Goal: Task Accomplishment & Management: Complete application form

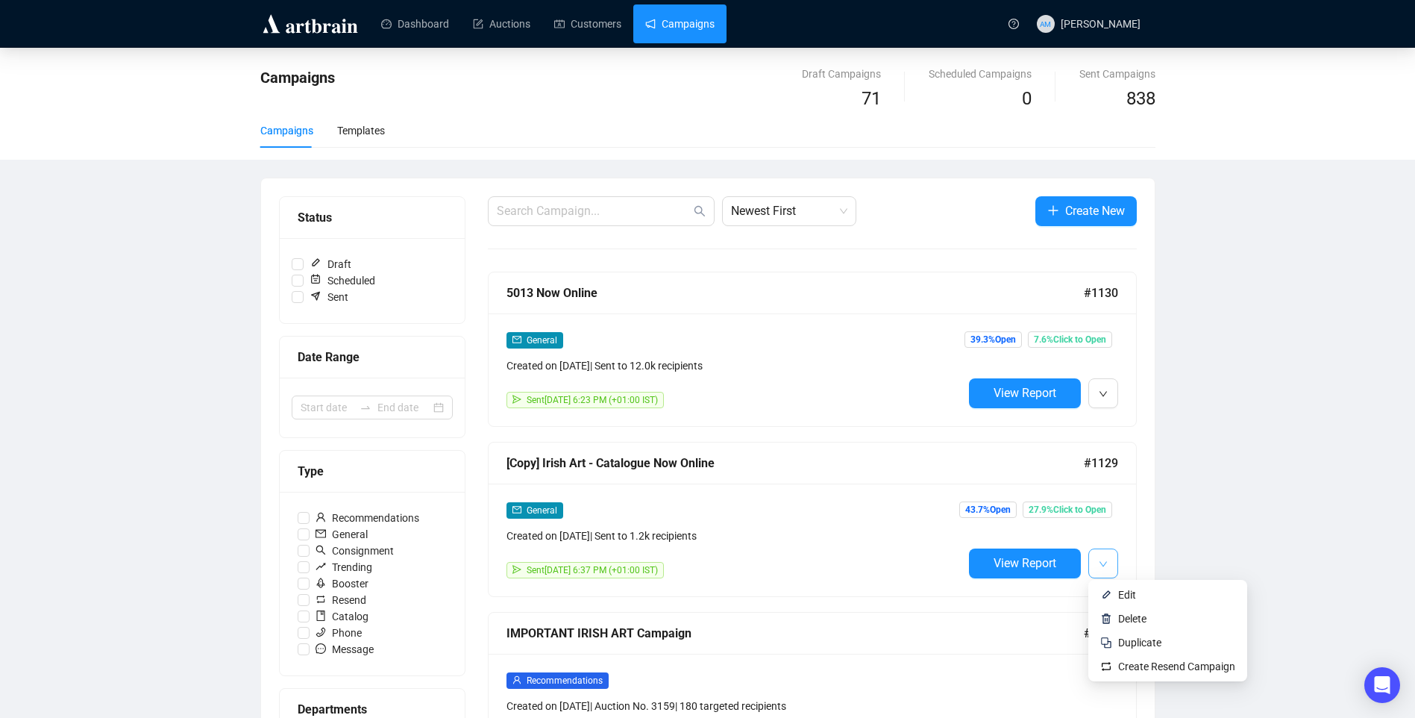
click at [1103, 563] on icon "down" at bounding box center [1103, 563] width 9 height 9
click at [1132, 645] on span "Duplicate" at bounding box center [1139, 642] width 43 height 12
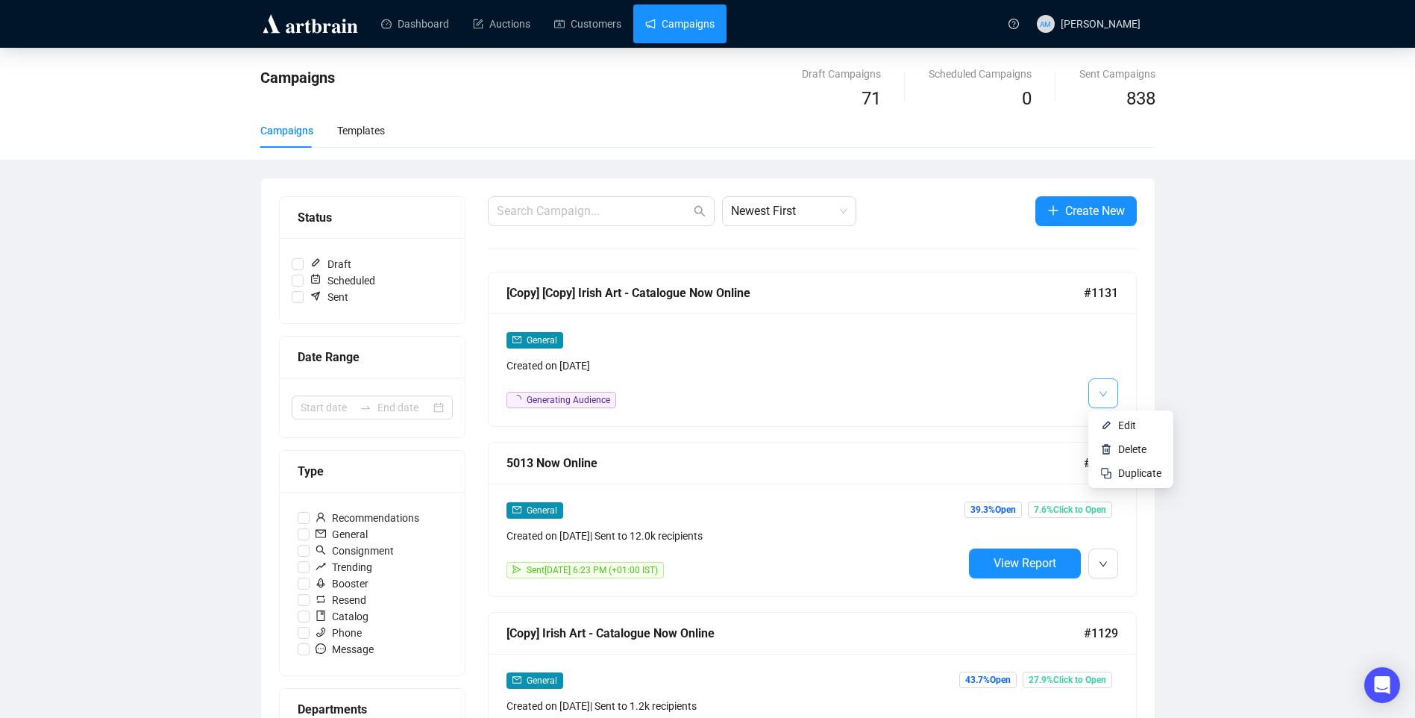
click at [1099, 391] on icon "down" at bounding box center [1103, 393] width 9 height 9
click at [1119, 421] on span "Edit" at bounding box center [1127, 425] width 18 height 12
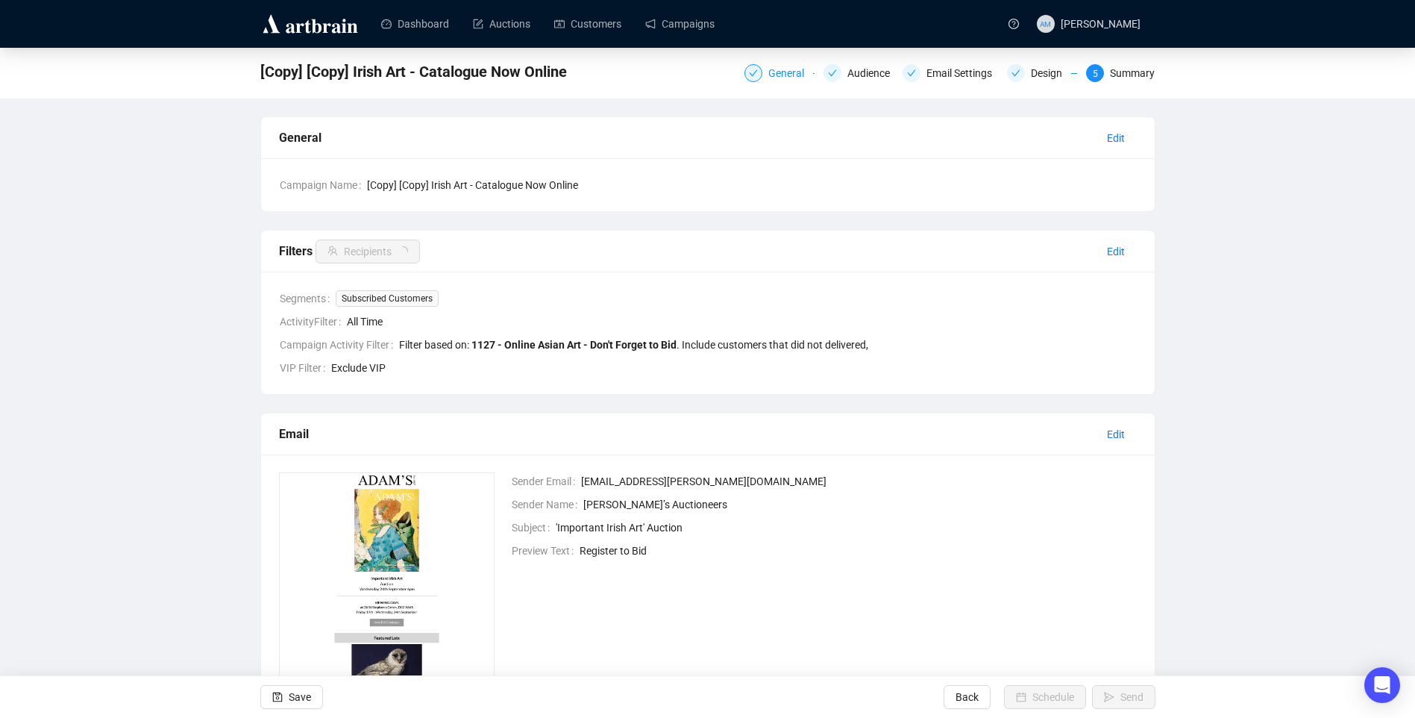
click at [792, 69] on div "General" at bounding box center [790, 73] width 45 height 18
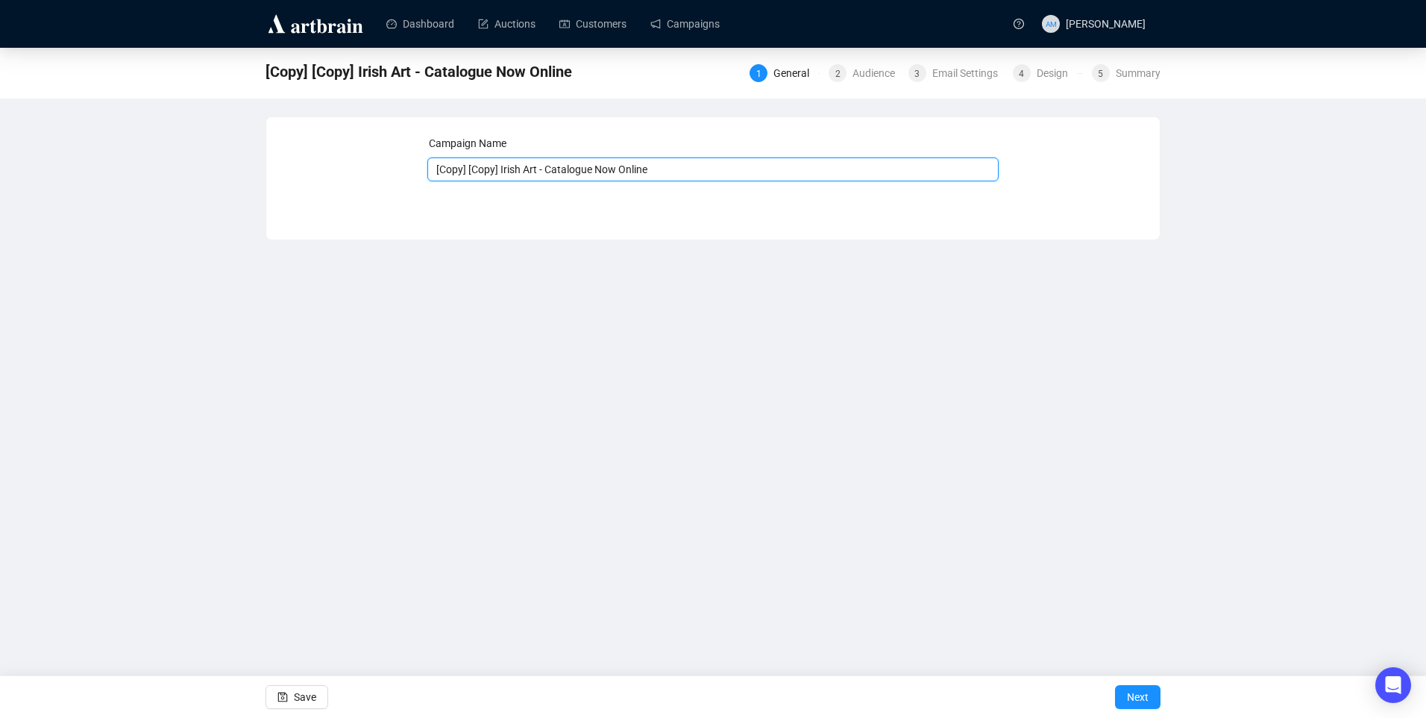
drag, startPoint x: 499, startPoint y: 169, endPoint x: 424, endPoint y: 171, distance: 74.6
click at [424, 171] on div "Campaign Name [Copy] [Copy] Irish Art - Catalogue Now Online Save Next" at bounding box center [713, 167] width 858 height 64
drag, startPoint x: 489, startPoint y: 170, endPoint x: 666, endPoint y: 166, distance: 177.6
click at [666, 166] on input "Irish Art - Catalogue Now Online" at bounding box center [713, 169] width 572 height 24
type input "Irish Art - Viewing [DATE]"
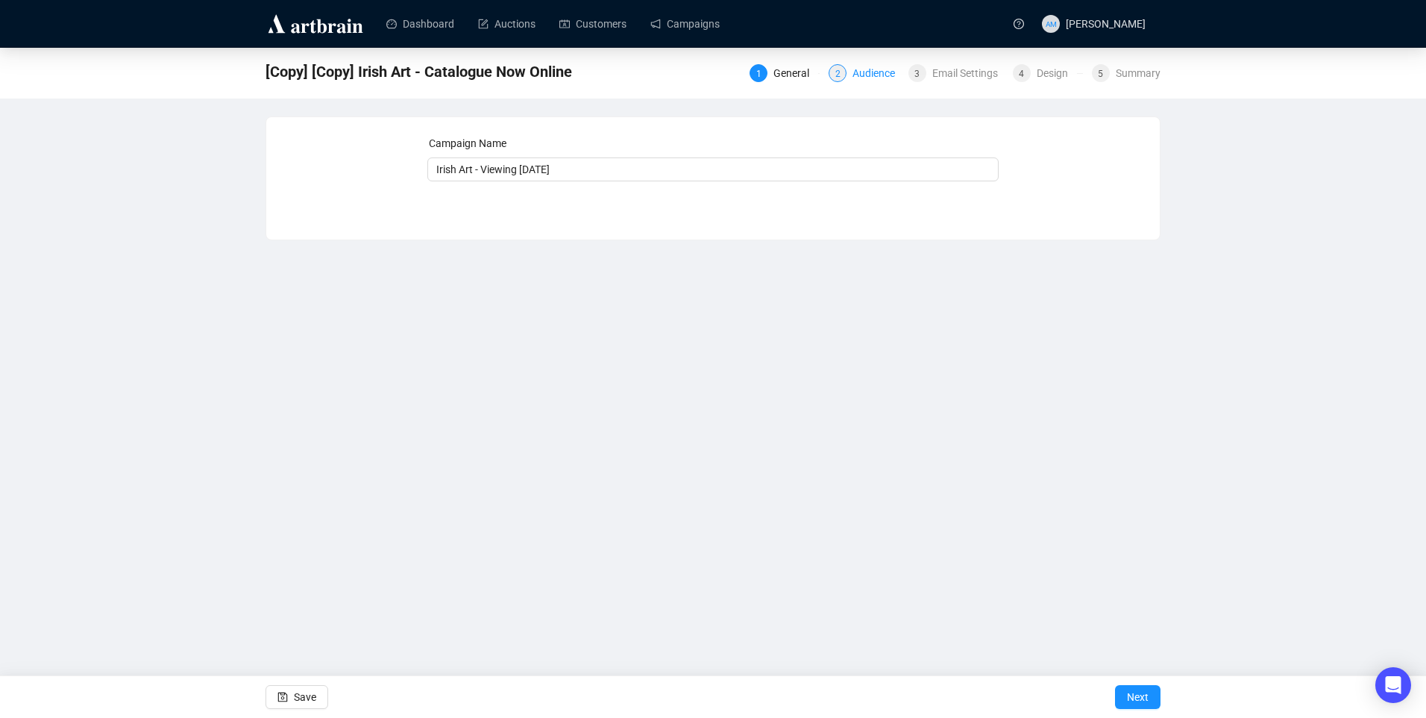
click at [893, 68] on div "Audience" at bounding box center [878, 73] width 51 height 18
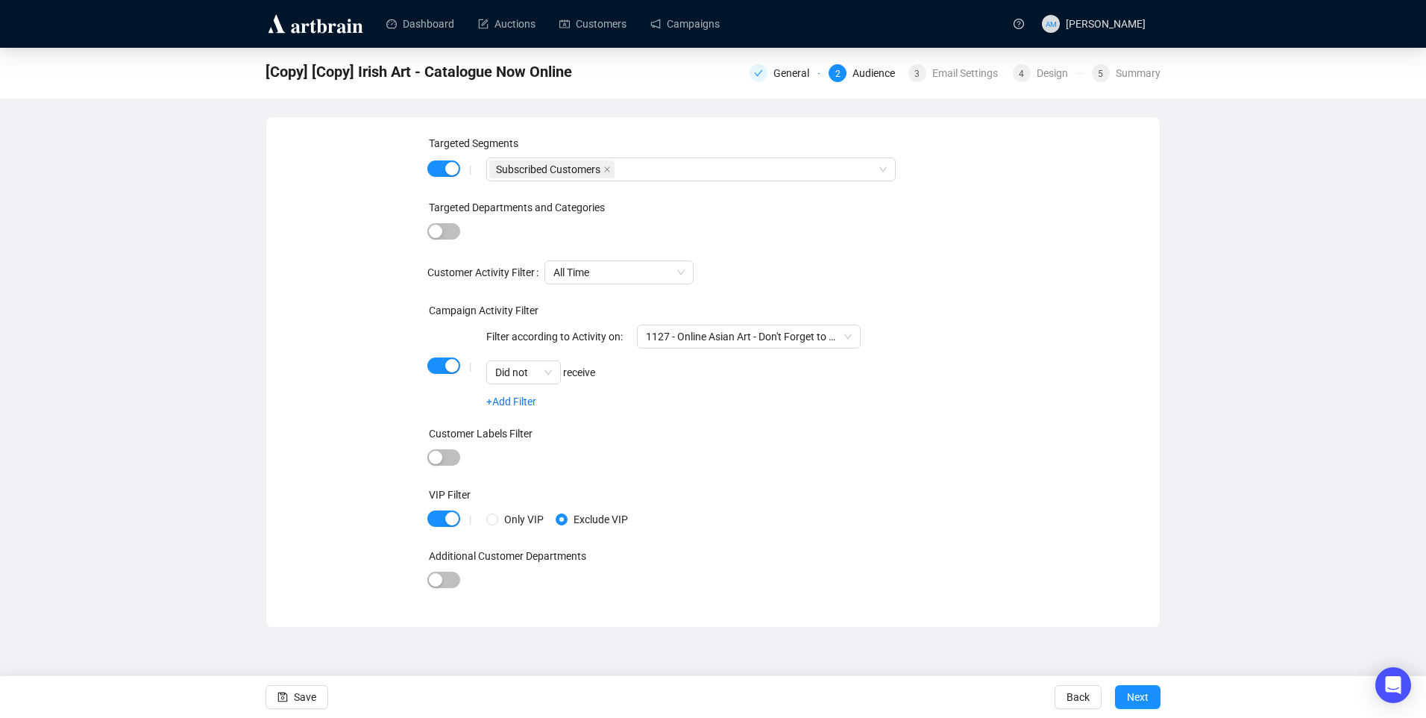
drag, startPoint x: 454, startPoint y: 371, endPoint x: 456, endPoint y: 356, distance: 15.8
click at [454, 371] on div "|" at bounding box center [470, 366] width 32 height 12
click at [442, 361] on span "button" at bounding box center [443, 365] width 33 height 16
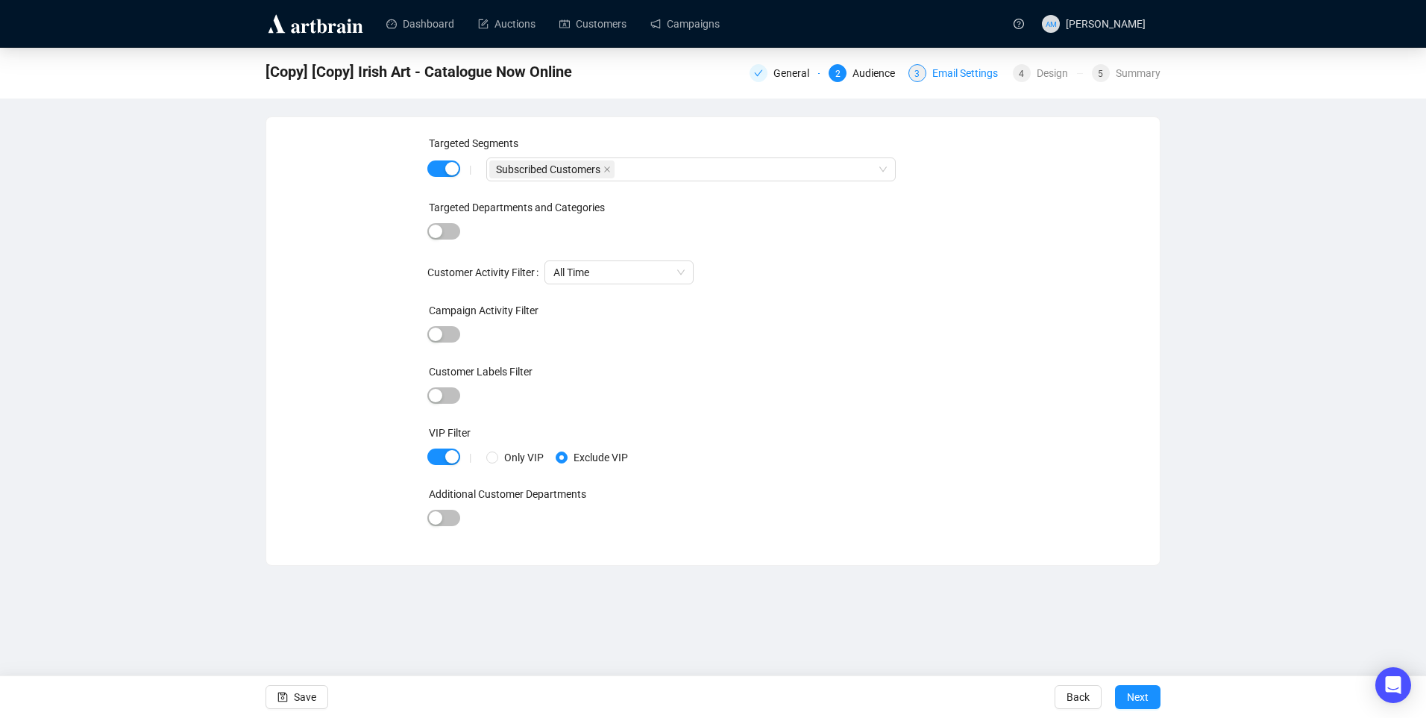
click at [935, 71] on div "Email Settings" at bounding box center [969, 73] width 75 height 18
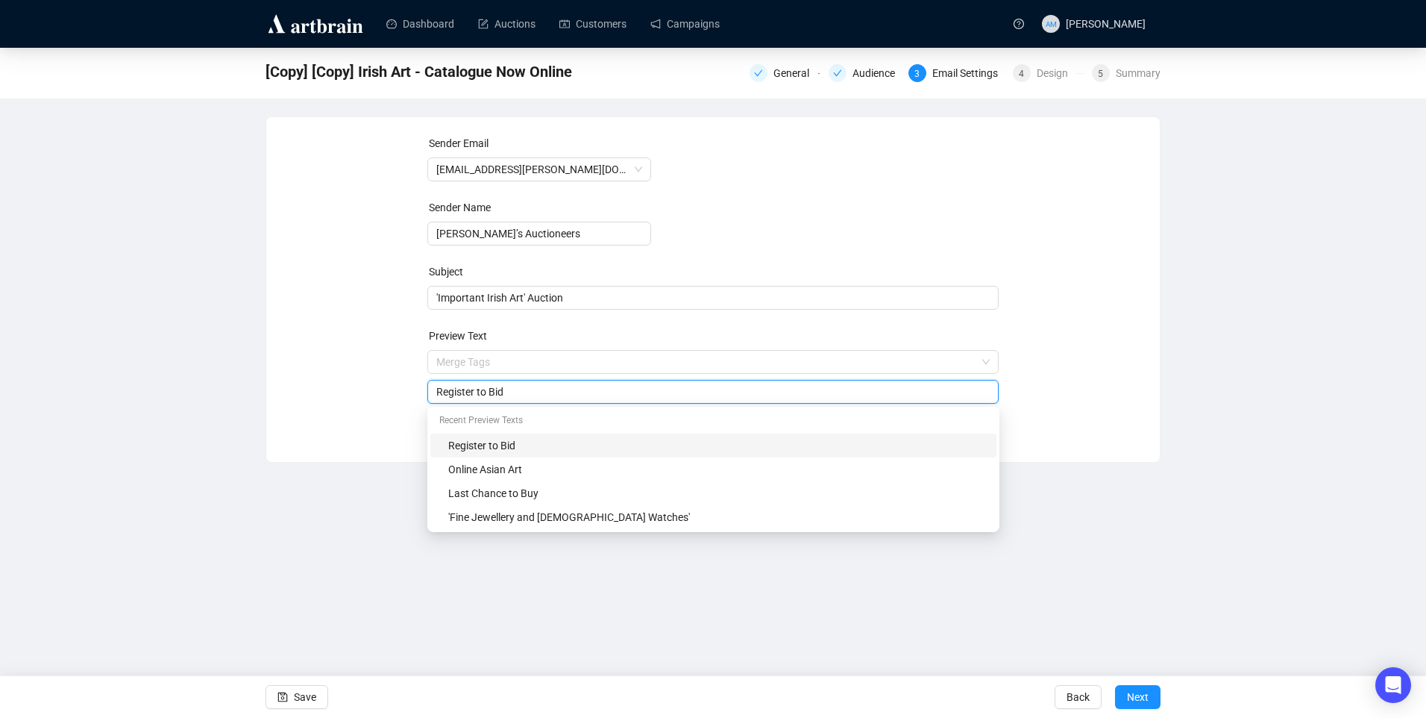
drag, startPoint x: 512, startPoint y: 360, endPoint x: 424, endPoint y: 357, distance: 88.1
click at [424, 357] on div "Sender Email info@adams.ie Sender Name Adam’s Auctioneers Subject 'Important Ir…" at bounding box center [713, 278] width 858 height 286
type input "Viewing Starts Tomorrow"
click at [1129, 698] on span "Next" at bounding box center [1138, 697] width 22 height 42
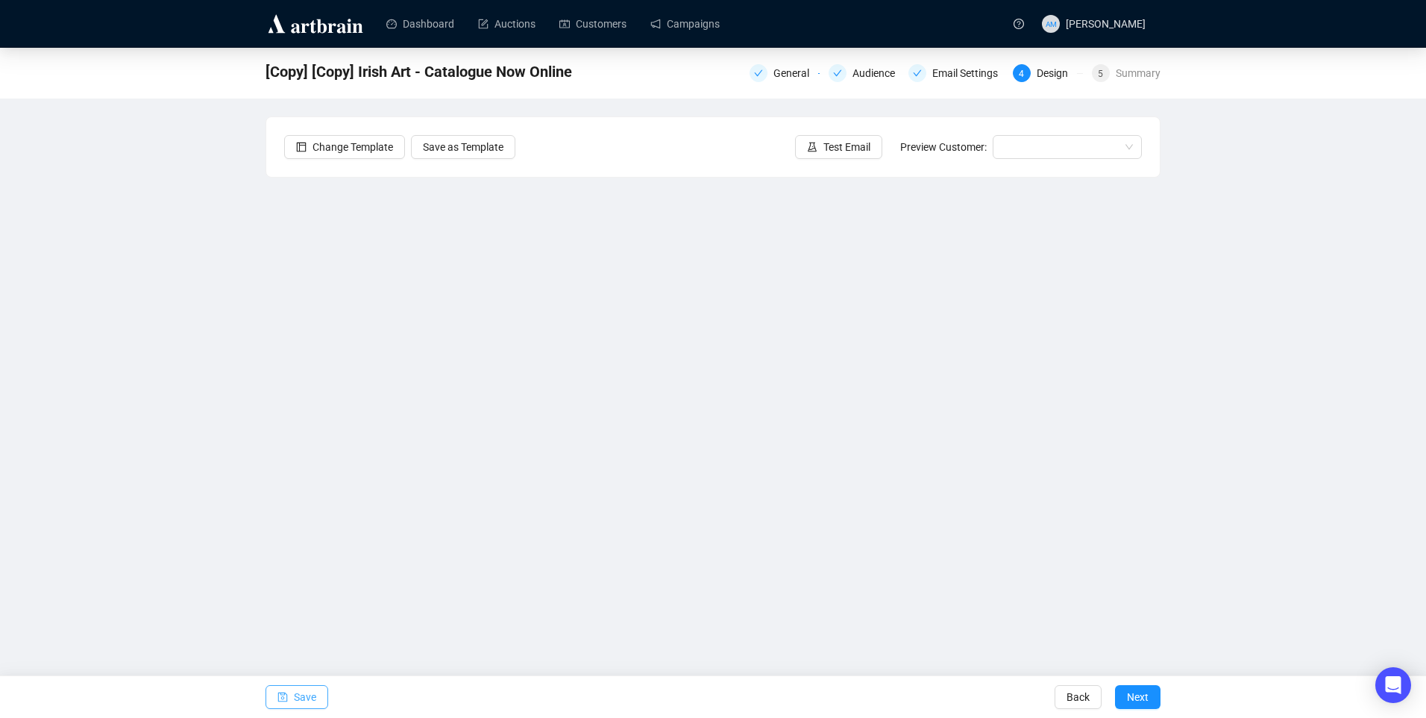
click at [302, 692] on span "Save" at bounding box center [305, 697] width 22 height 42
click at [1220, 333] on div "Irish Art - Viewing tomorrow General Audience Email Settings 4 Design 5 Summary…" at bounding box center [713, 335] width 1426 height 574
click at [1272, 375] on div "Irish Art - Viewing tomorrow General Audience Email Settings 4 Design 5 Summary…" at bounding box center [713, 335] width 1426 height 574
click at [316, 704] on button "Save" at bounding box center [297, 697] width 63 height 24
click at [304, 702] on span "Save" at bounding box center [305, 697] width 22 height 42
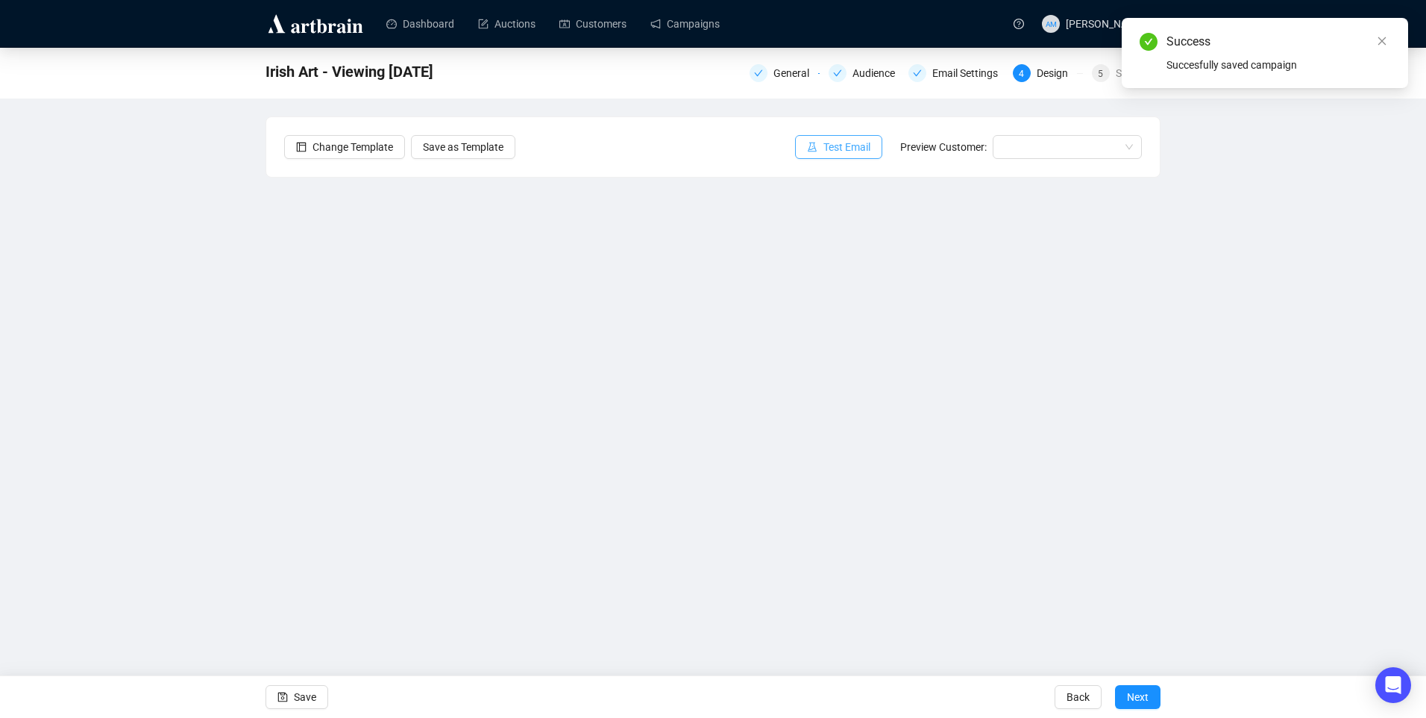
click at [850, 135] on button "Test Email" at bounding box center [838, 147] width 87 height 24
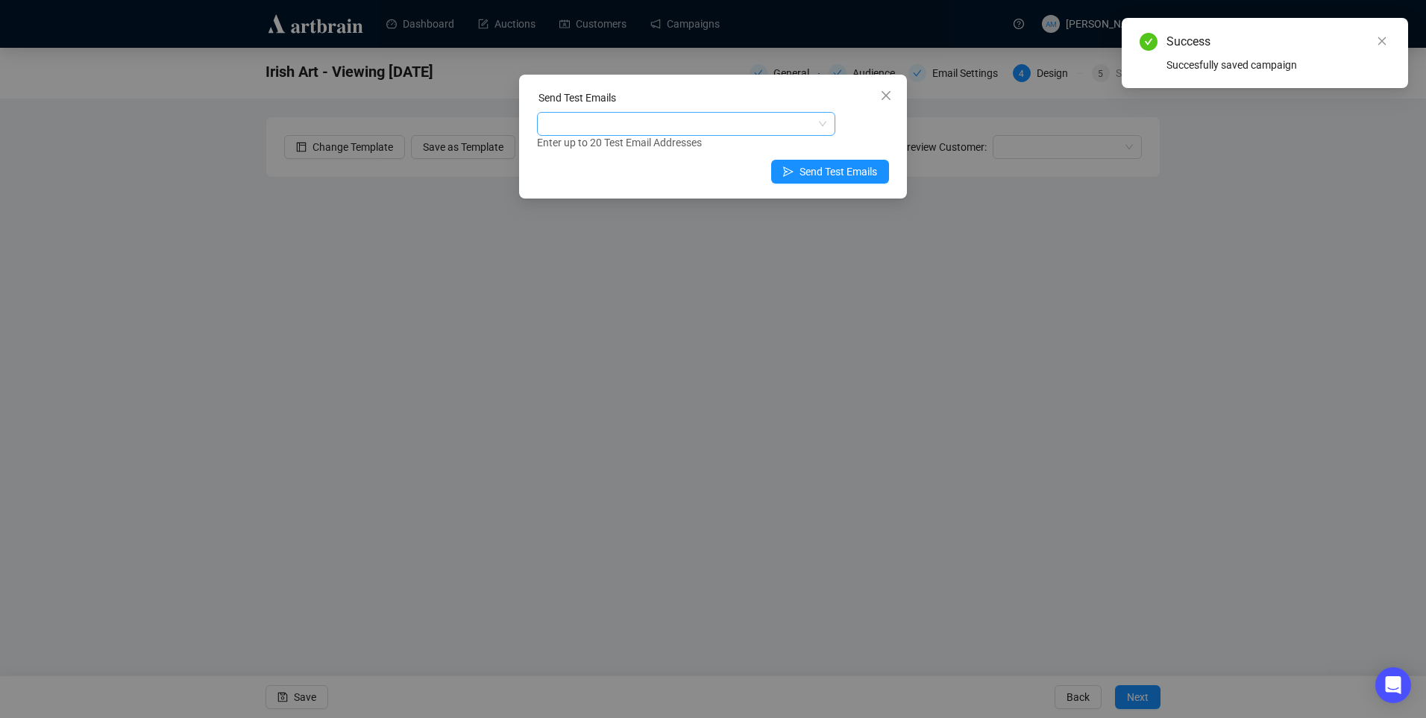
click at [646, 129] on div at bounding box center [678, 123] width 277 height 21
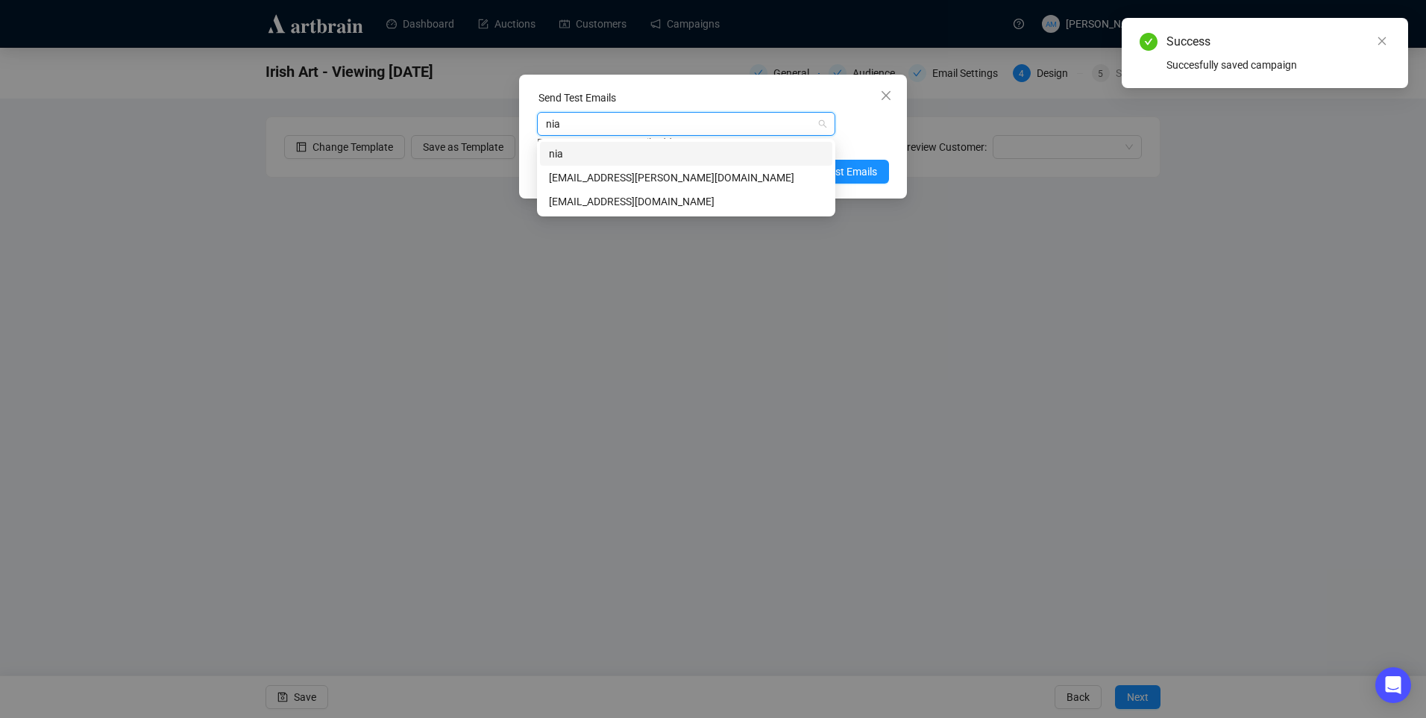
type input "niam"
click at [744, 174] on div "niamh@adams.ie" at bounding box center [686, 177] width 275 height 16
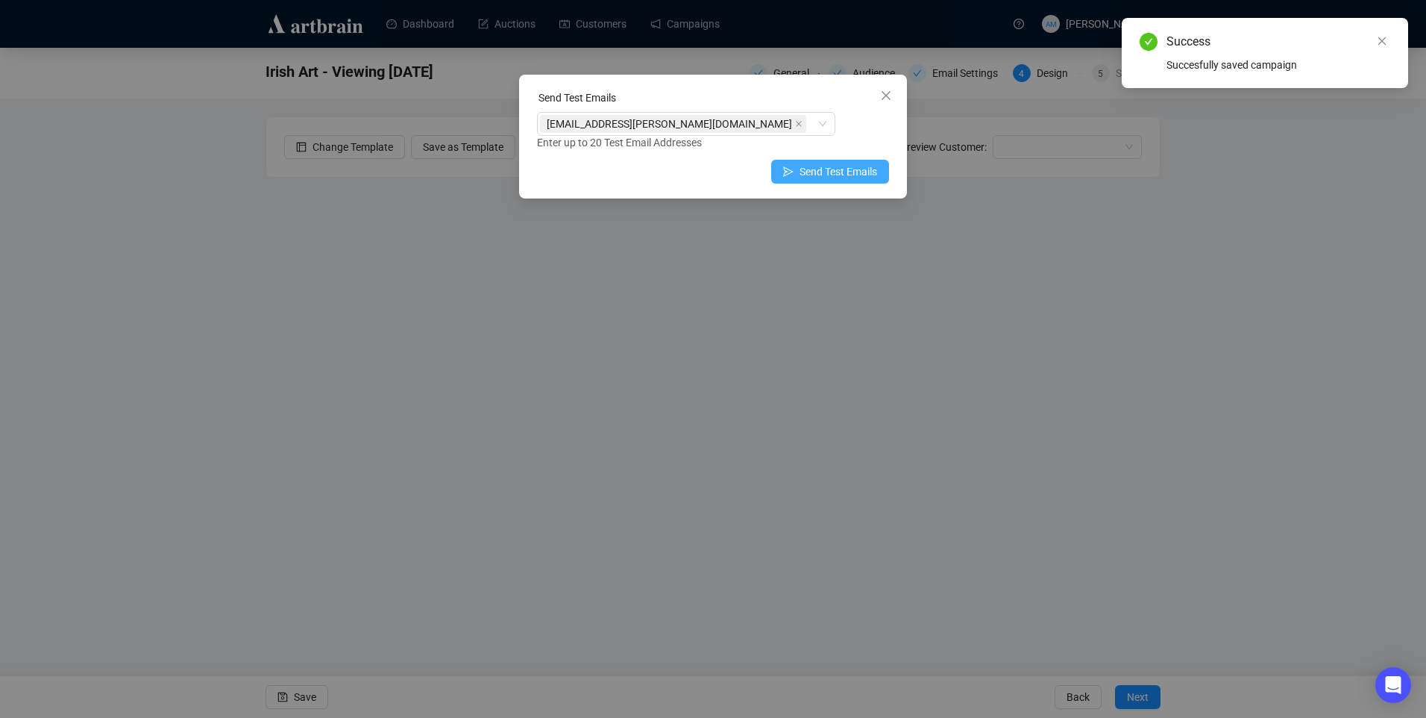
click at [877, 165] on button "Send Test Emails" at bounding box center [830, 172] width 118 height 24
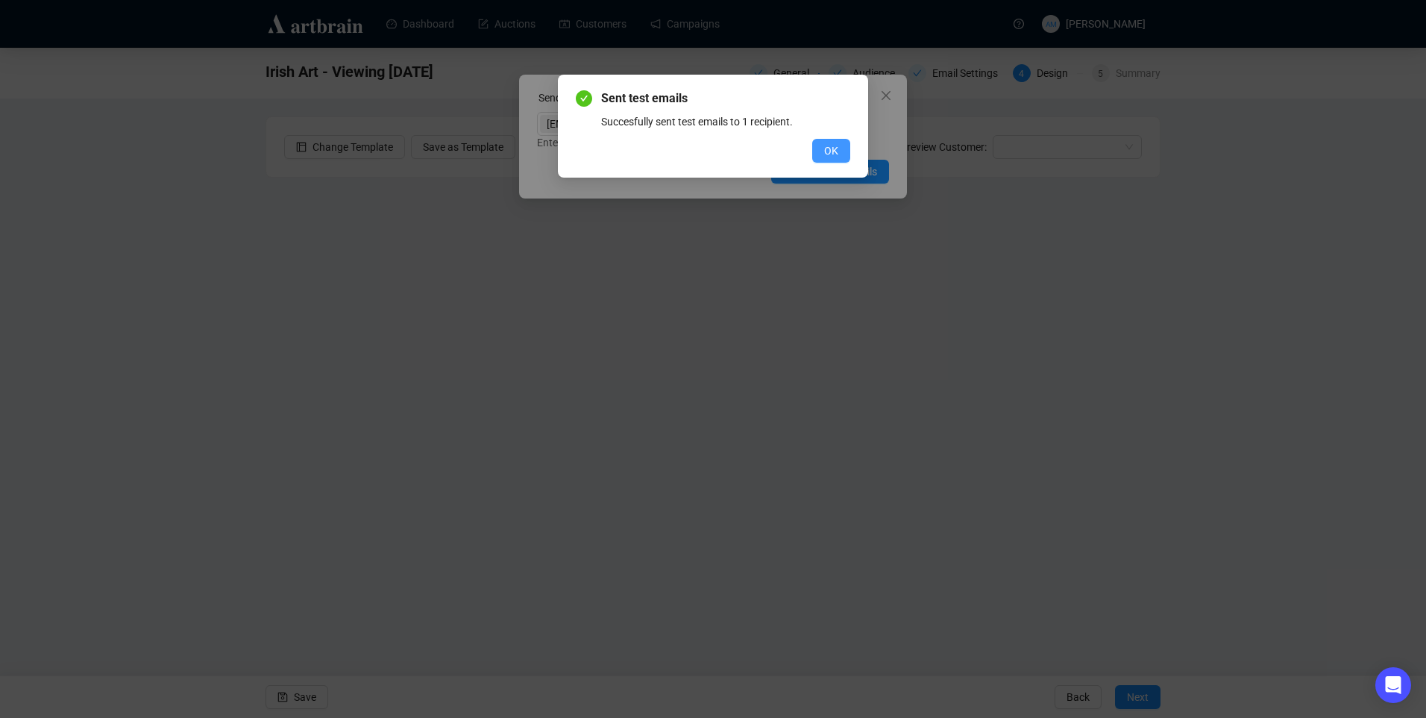
click at [830, 151] on span "OK" at bounding box center [831, 150] width 14 height 16
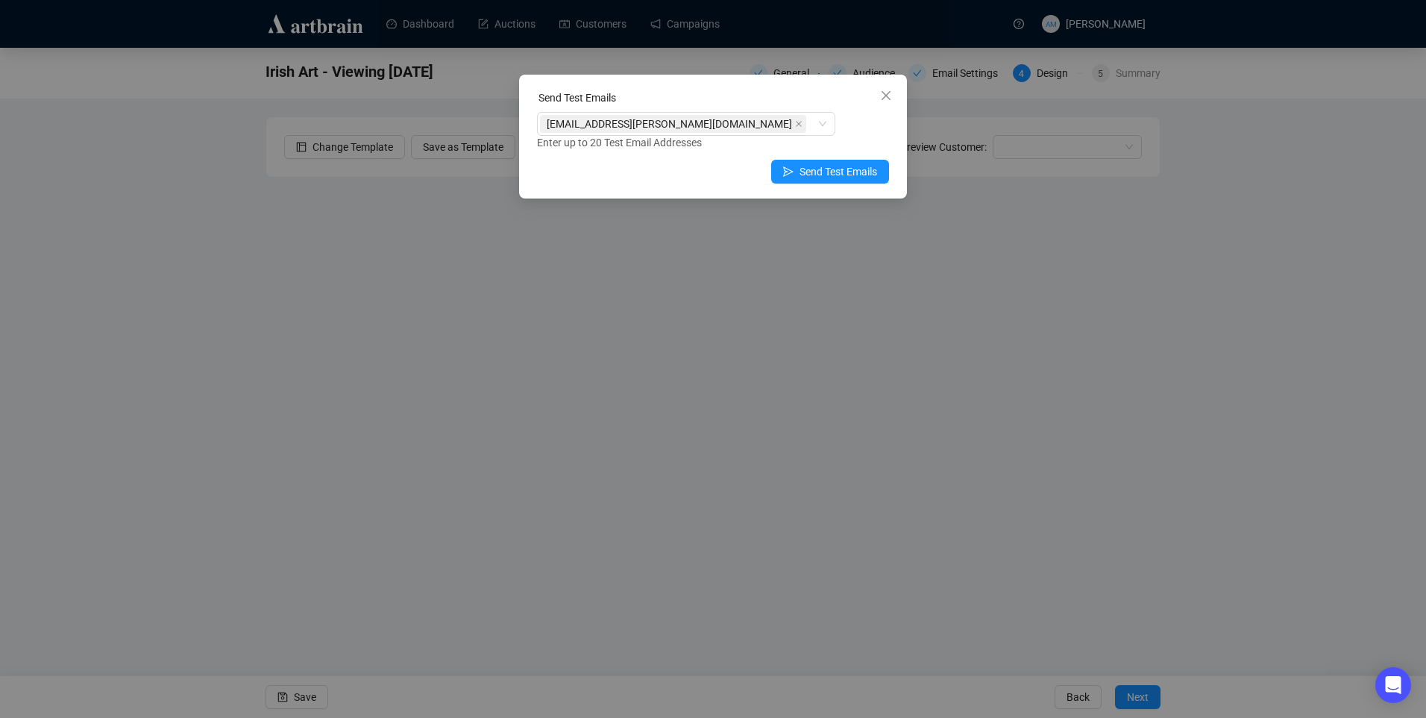
click at [882, 98] on icon "close" at bounding box center [886, 96] width 12 height 12
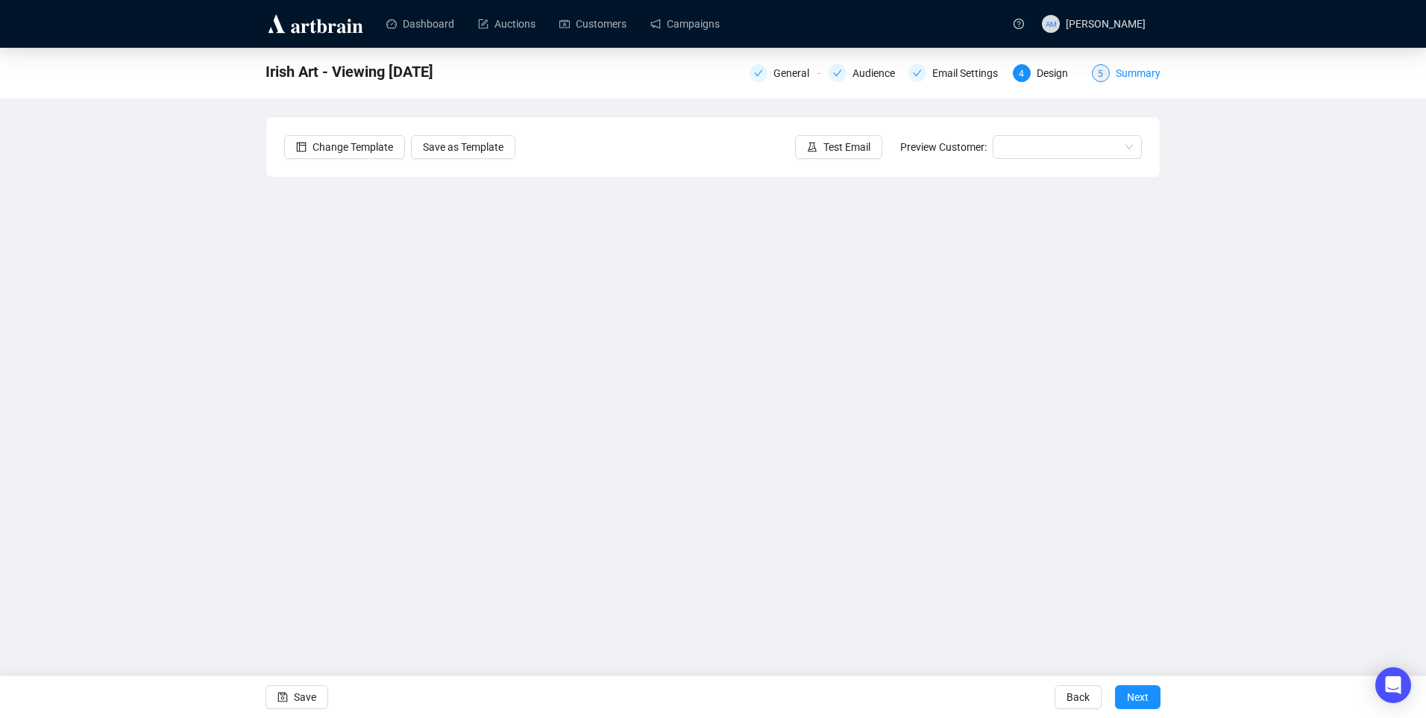
click at [1151, 73] on div "Summary" at bounding box center [1138, 73] width 45 height 18
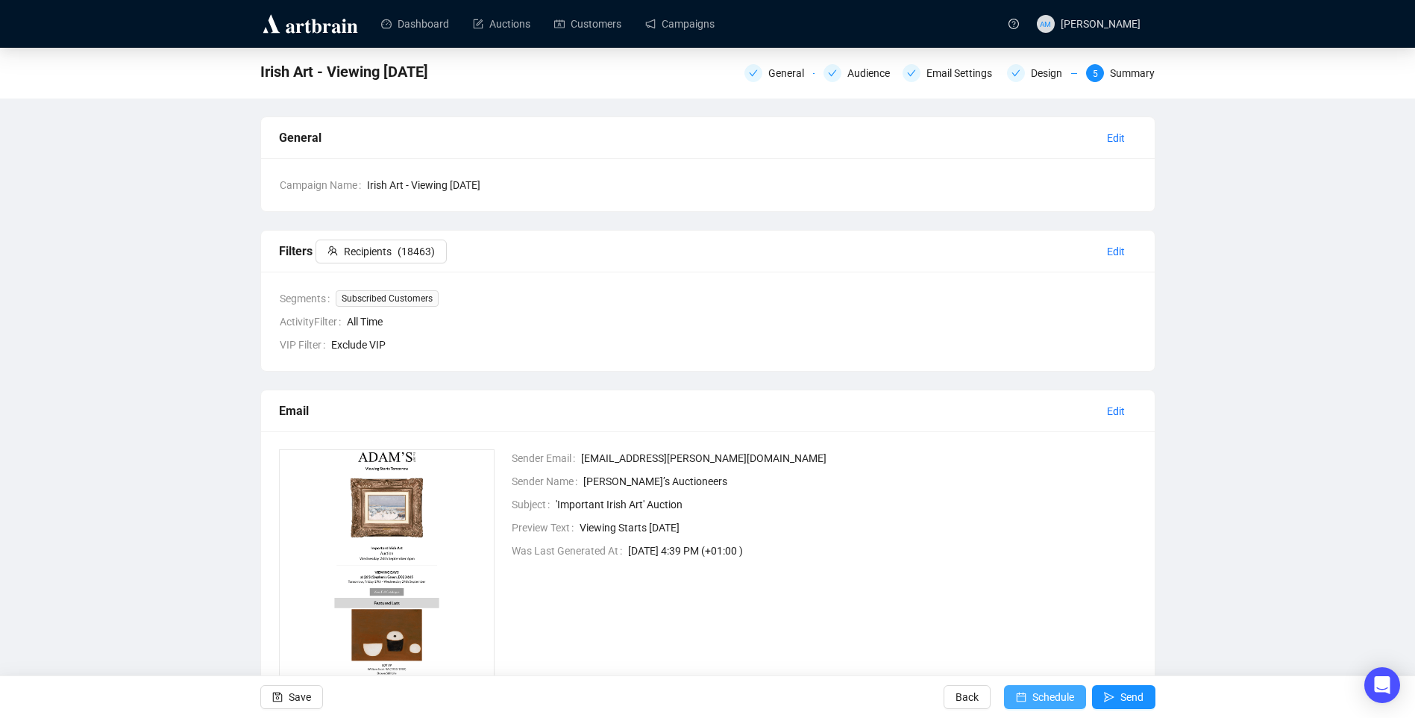
click at [1048, 694] on span "Schedule" at bounding box center [1053, 697] width 42 height 42
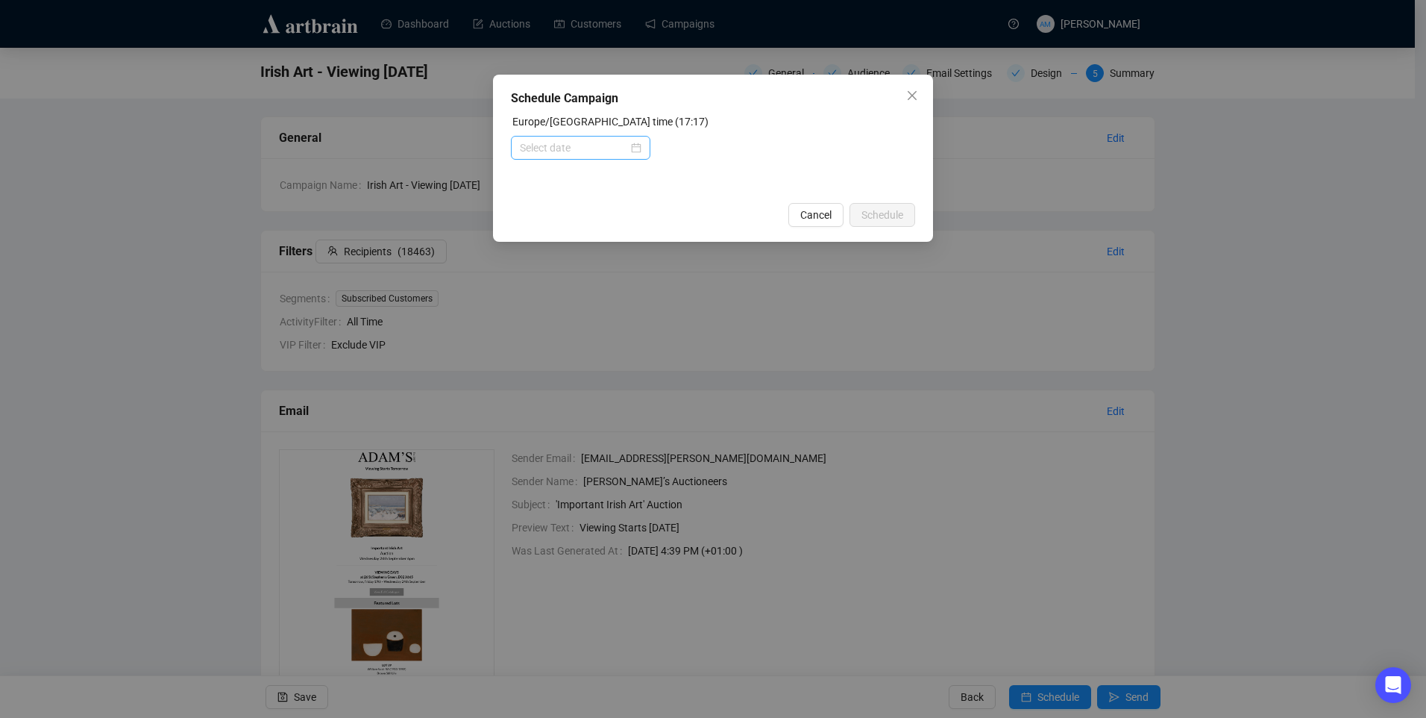
click at [644, 145] on div at bounding box center [580, 148] width 139 height 24
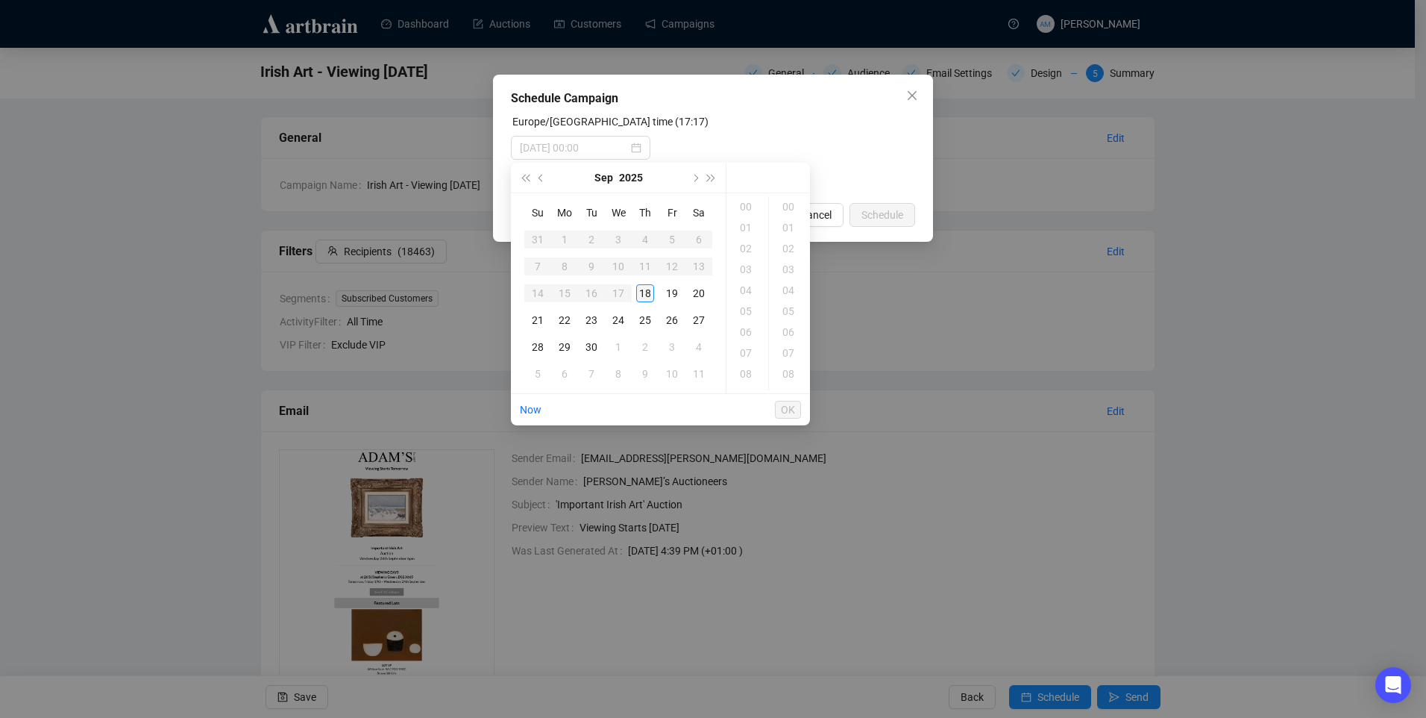
click at [650, 294] on div "18" at bounding box center [645, 293] width 18 height 18
click at [745, 225] on div "18" at bounding box center [748, 227] width 36 height 21
type input "2025-09-18 18:00"
click at [794, 204] on div "00" at bounding box center [790, 206] width 36 height 21
click at [801, 408] on ul "Now OK" at bounding box center [660, 409] width 299 height 31
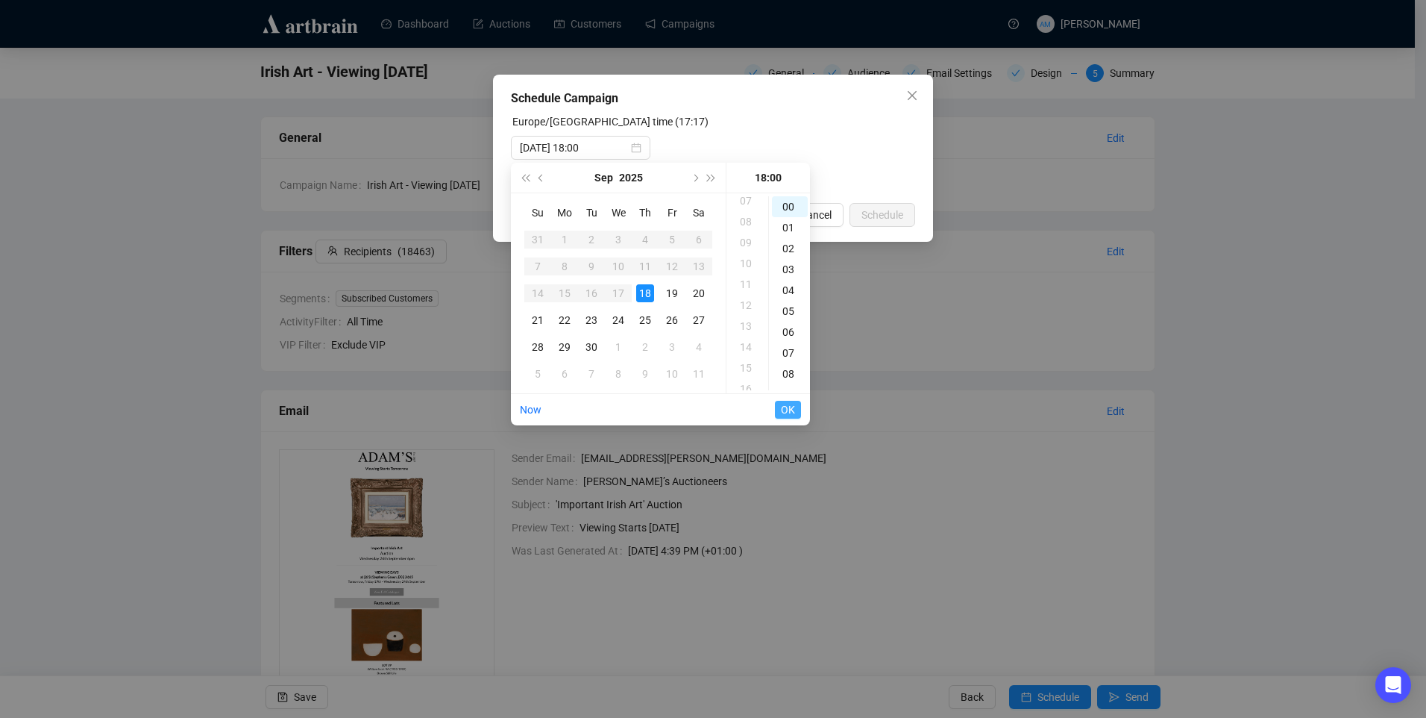
click at [792, 409] on span "OK" at bounding box center [788, 409] width 14 height 28
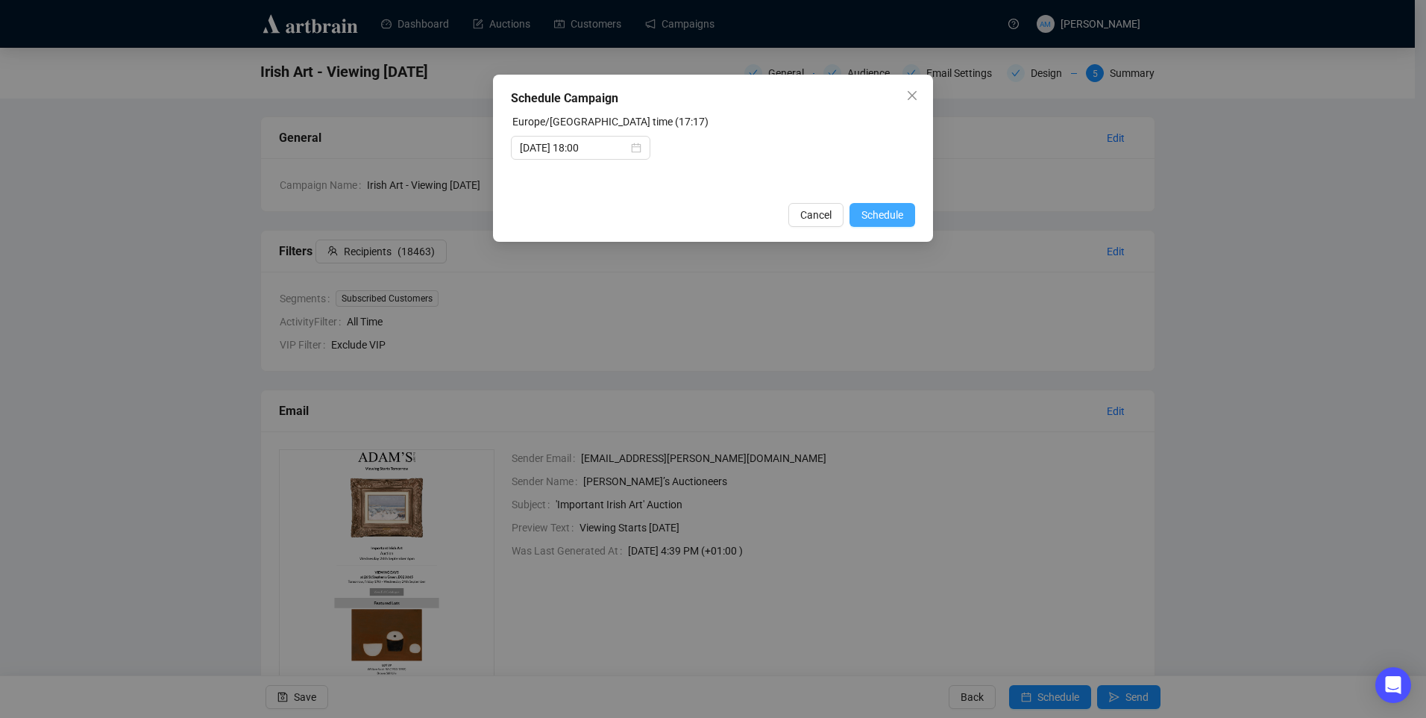
click at [892, 217] on span "Schedule" at bounding box center [883, 215] width 42 height 16
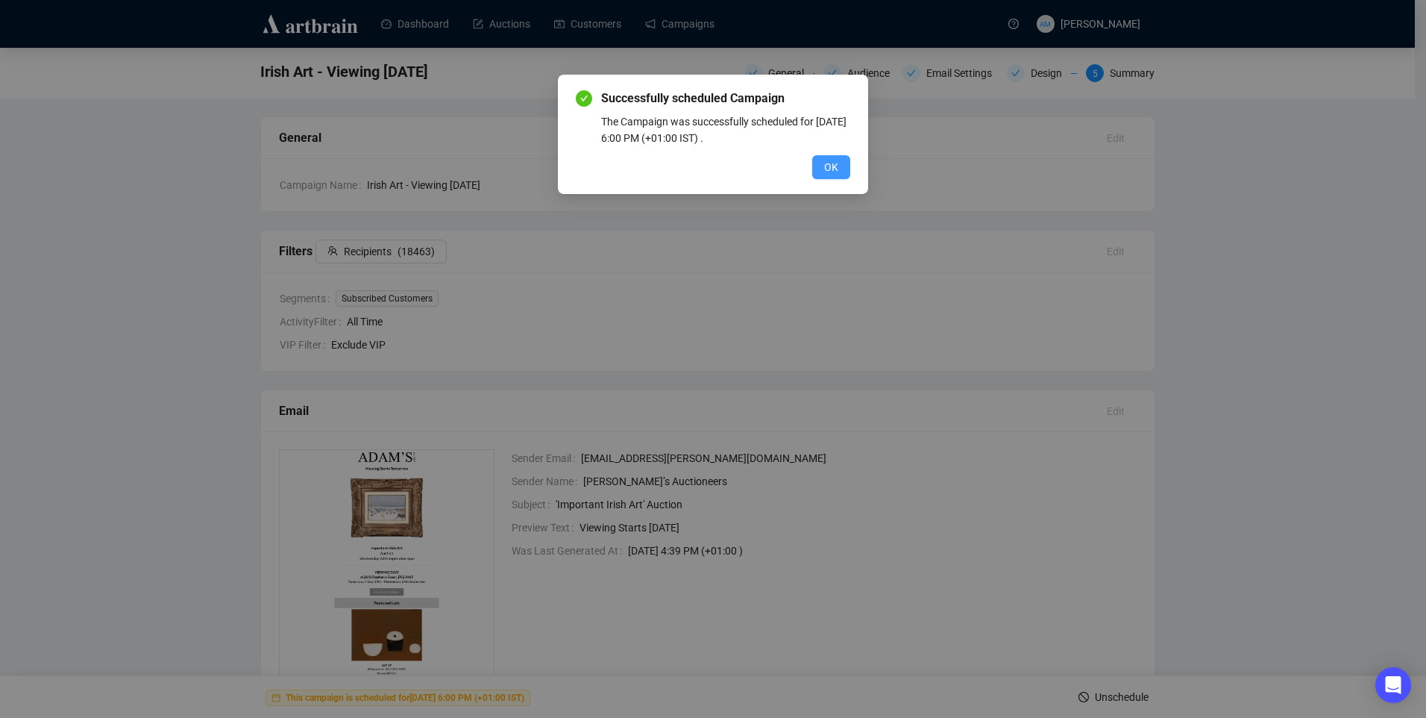
click at [832, 166] on span "OK" at bounding box center [831, 167] width 14 height 16
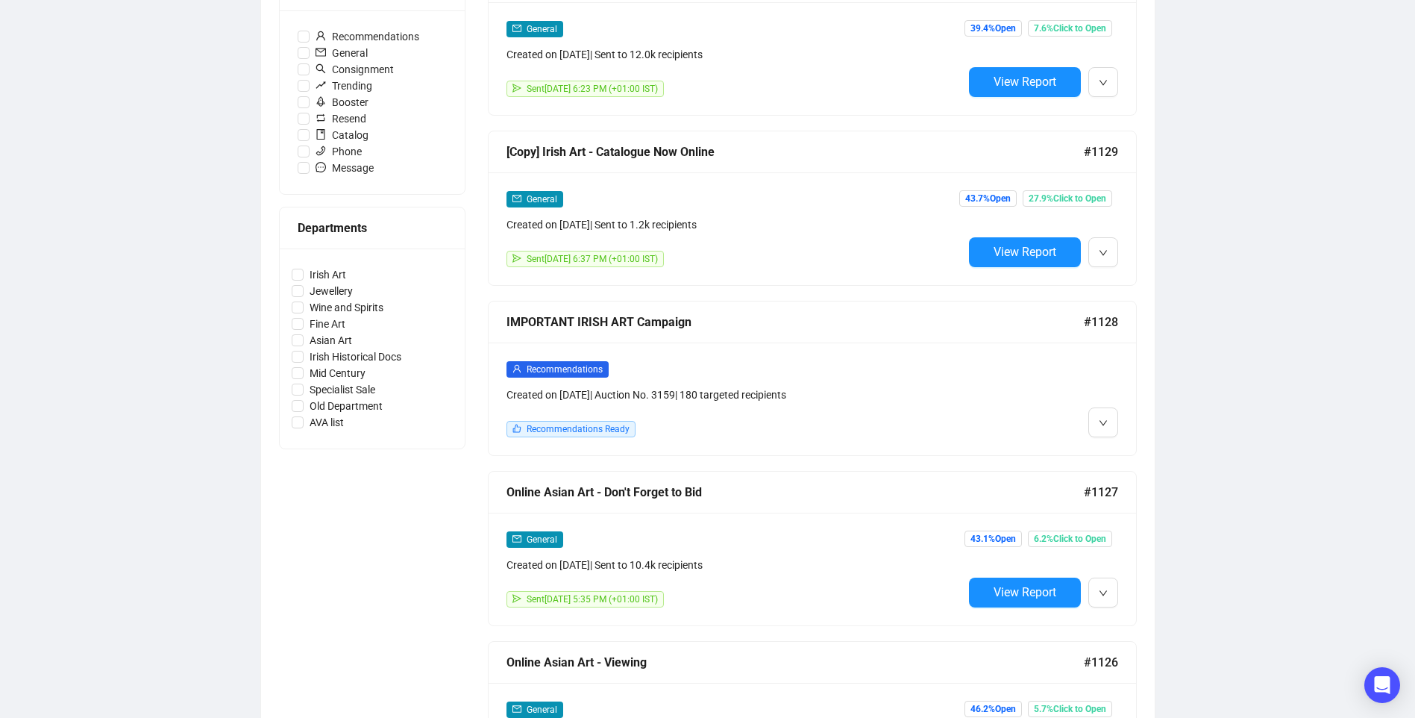
scroll to position [373, 0]
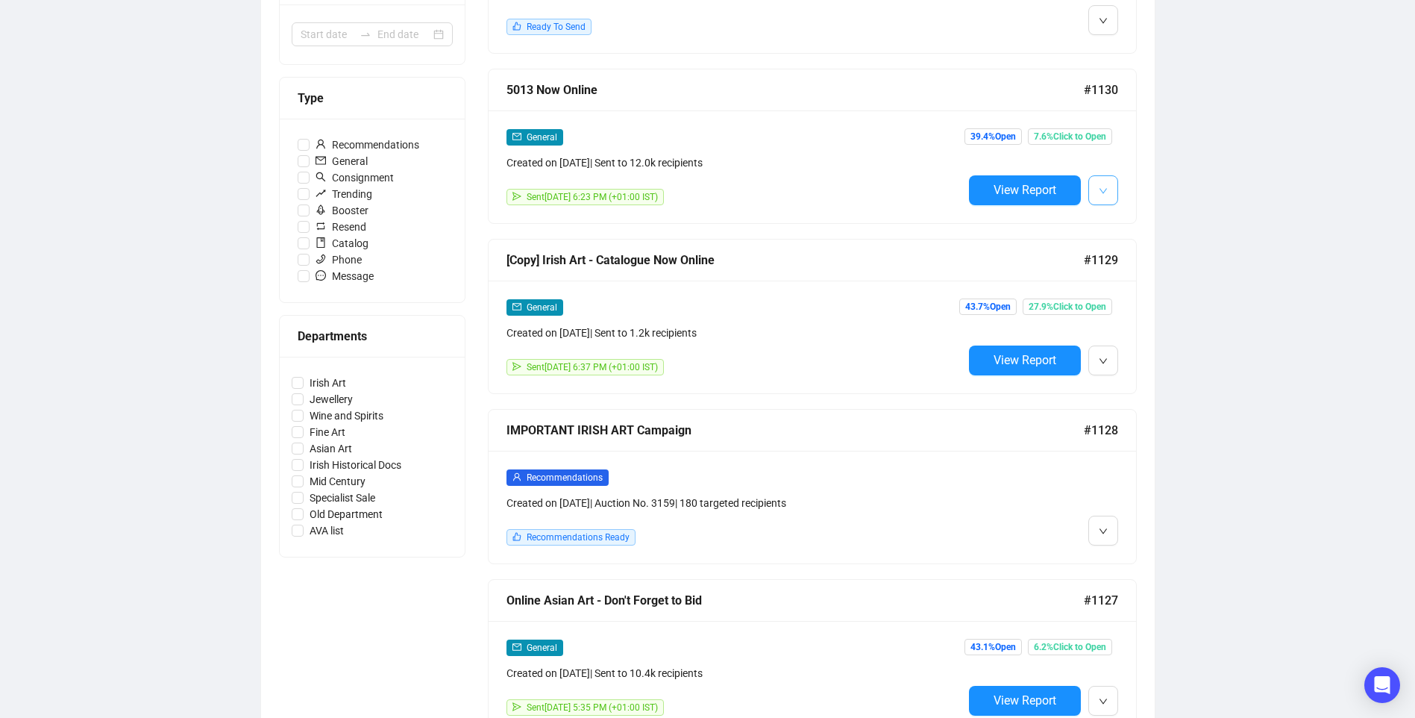
click at [1097, 188] on button "button" at bounding box center [1103, 190] width 30 height 30
click at [1132, 222] on span "Edit" at bounding box center [1127, 222] width 18 height 12
